Goal: Transaction & Acquisition: Obtain resource

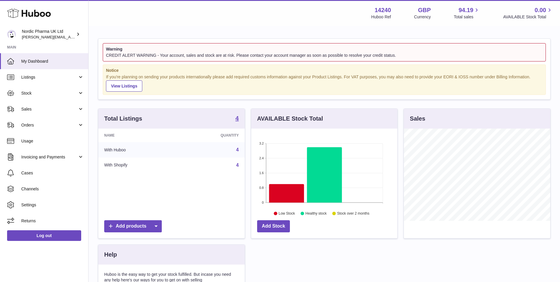
scroll to position [92, 146]
click at [48, 156] on span "Invoicing and Payments" at bounding box center [49, 157] width 56 height 6
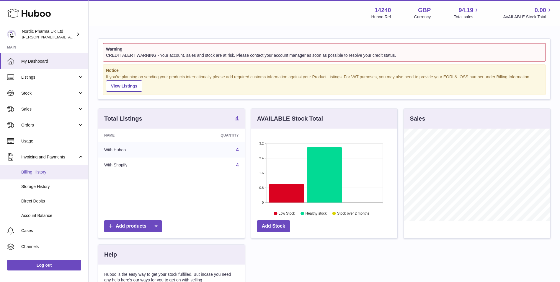
click at [47, 172] on span "Billing History" at bounding box center [52, 172] width 63 height 6
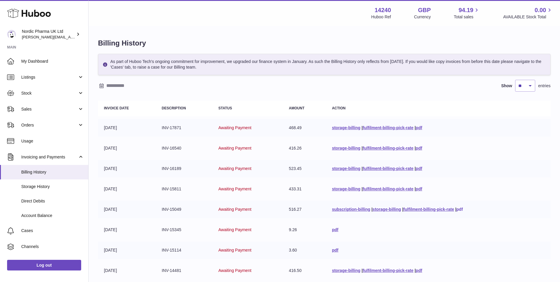
click at [461, 209] on link "pdf" at bounding box center [460, 209] width 6 height 5
